Goal: Task Accomplishment & Management: Complete application form

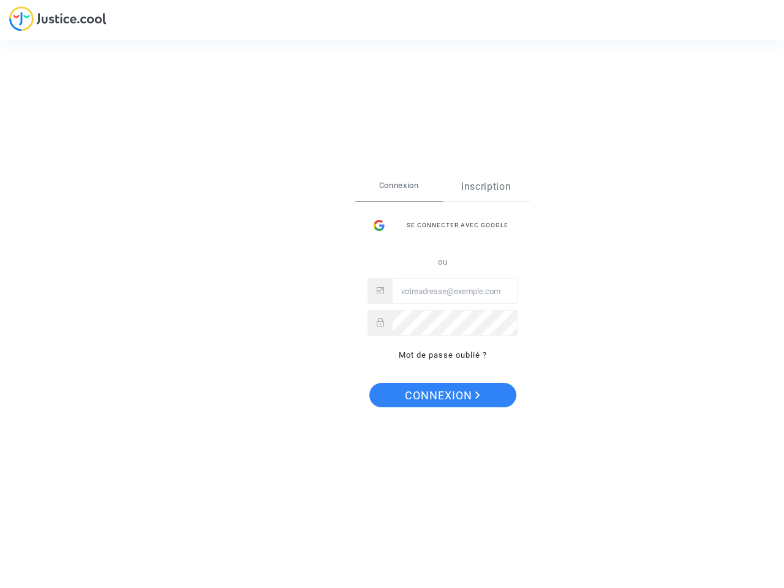
click at [486, 187] on link "Inscription" at bounding box center [487, 187] width 88 height 28
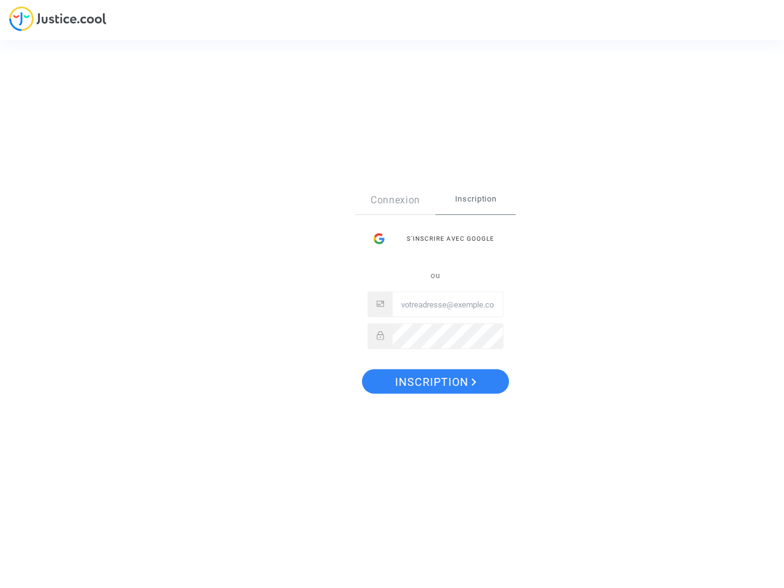
click at [442, 225] on div "Connexion Inscription S’inscrire avec Google ou" at bounding box center [436, 267] width 136 height 163
click at [442, 355] on div "Connexion Inscription S’inscrire avec Google ou" at bounding box center [435, 273] width 161 height 175
